Goal: Task Accomplishment & Management: Manage account settings

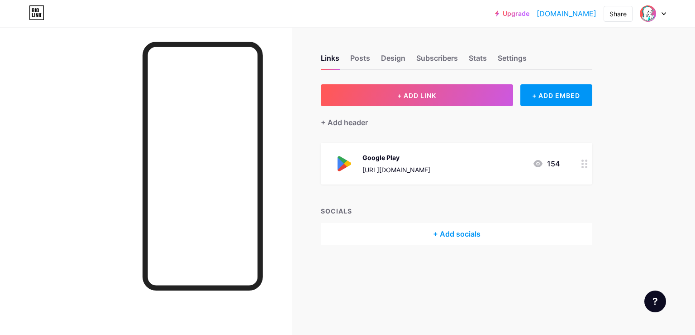
click at [579, 165] on div at bounding box center [584, 164] width 15 height 42
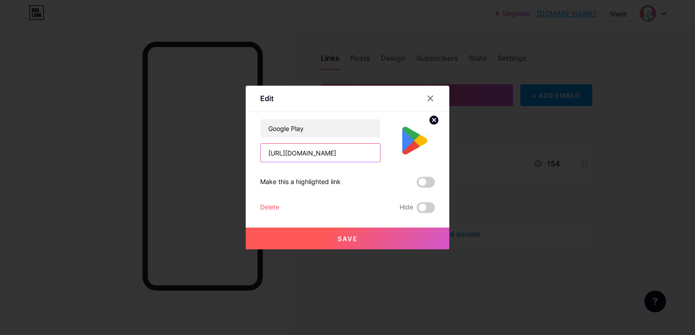
drag, startPoint x: 268, startPoint y: 153, endPoint x: 401, endPoint y: 149, distance: 132.7
click at [381, 149] on div "[URL][DOMAIN_NAME]" at bounding box center [320, 152] width 120 height 19
type input "[DOMAIN_NAME]"
click at [267, 153] on input "text" at bounding box center [321, 153] width 120 height 18
paste input "[URL][DOMAIN_NAME]"
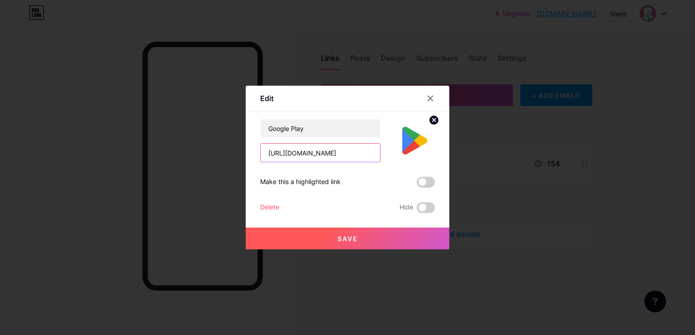
scroll to position [0, 72]
type input "[URL][DOMAIN_NAME]"
click at [323, 230] on button "Save" at bounding box center [348, 238] width 204 height 22
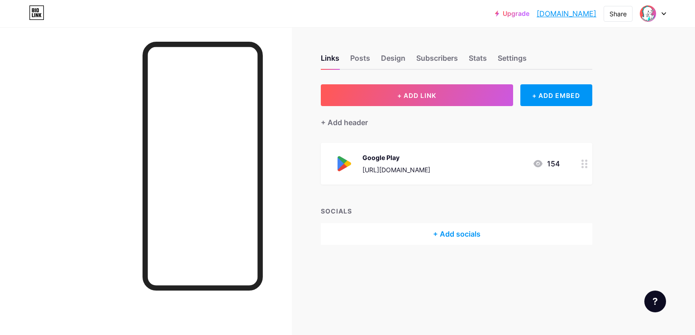
click at [529, 212] on div "SOCIALS" at bounding box center [457, 211] width 272 height 10
click at [579, 166] on div at bounding box center [584, 164] width 15 height 42
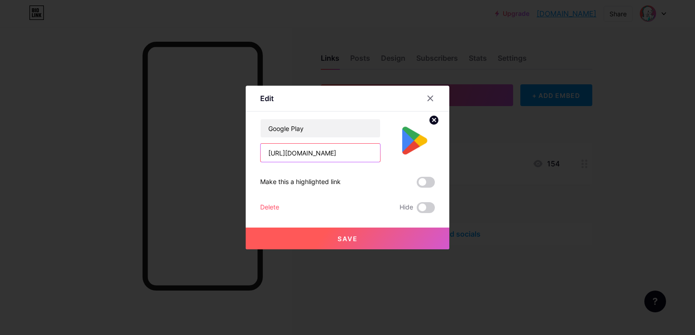
drag, startPoint x: 269, startPoint y: 152, endPoint x: 432, endPoint y: 143, distance: 163.7
click at [380, 144] on input "[URL][DOMAIN_NAME]" at bounding box center [321, 153] width 120 height 18
paste input "[URL][DOMAIN_NAME]"
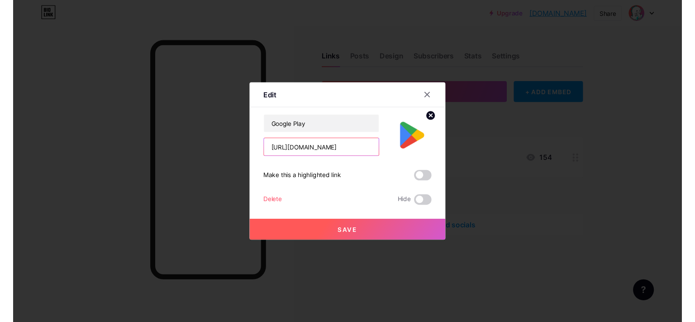
scroll to position [0, 50]
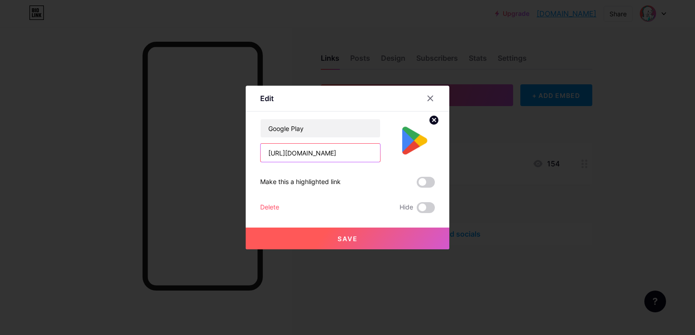
type input "[URL][DOMAIN_NAME]"
click at [336, 234] on button "Save" at bounding box center [348, 238] width 204 height 22
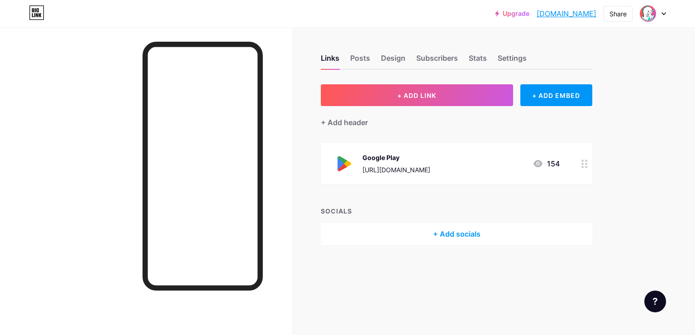
click at [136, 143] on div at bounding box center [146, 194] width 292 height 335
click at [278, 175] on div at bounding box center [146, 194] width 292 height 335
